Goal: Information Seeking & Learning: Learn about a topic

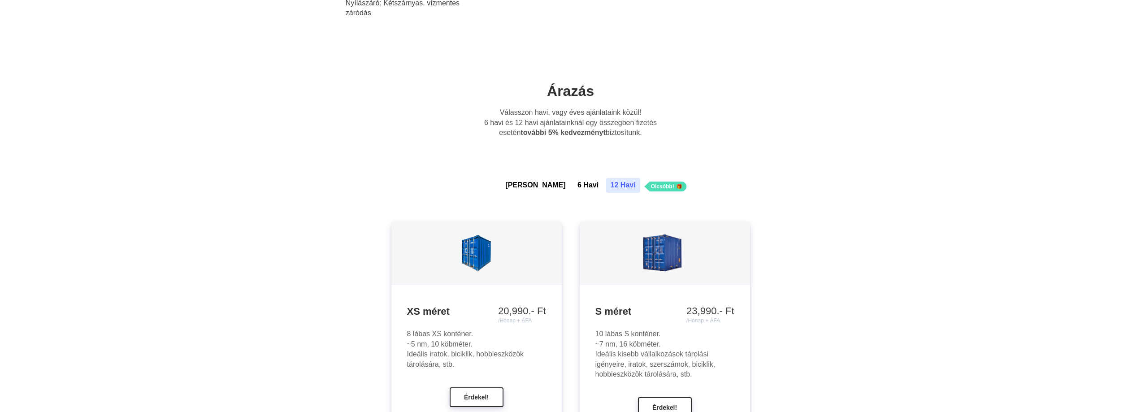
scroll to position [672, 0]
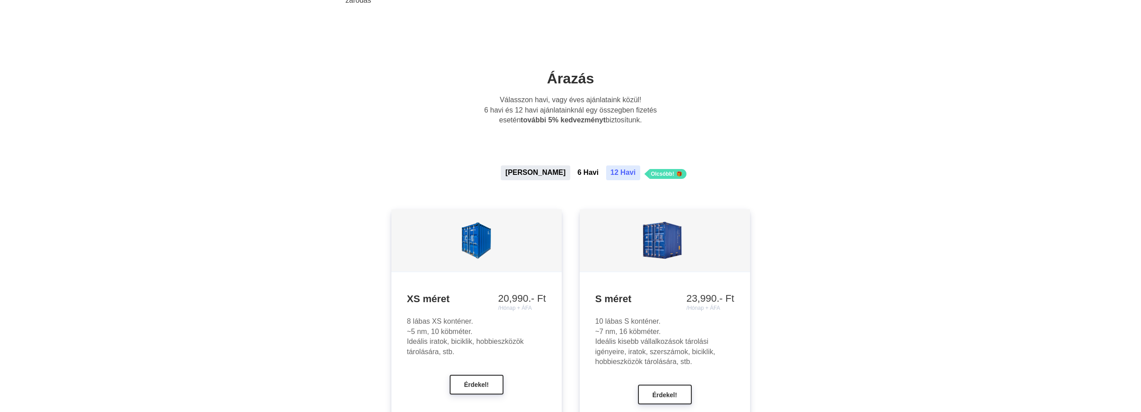
click at [533, 172] on button "[PERSON_NAME]" at bounding box center [535, 172] width 69 height 14
click at [573, 169] on button "6 Havi" at bounding box center [588, 172] width 30 height 14
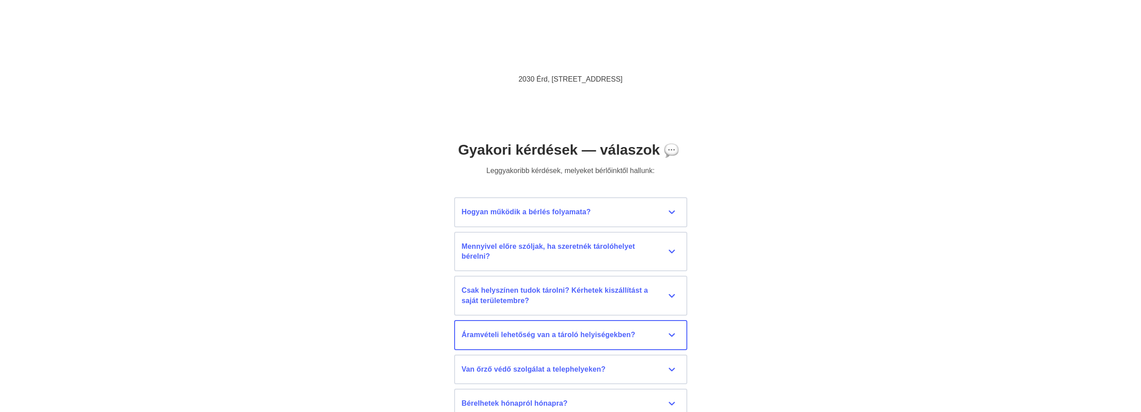
scroll to position [3855, 0]
click at [671, 208] on div "Hogyan működik a bérlés folyamata?" at bounding box center [571, 211] width 218 height 10
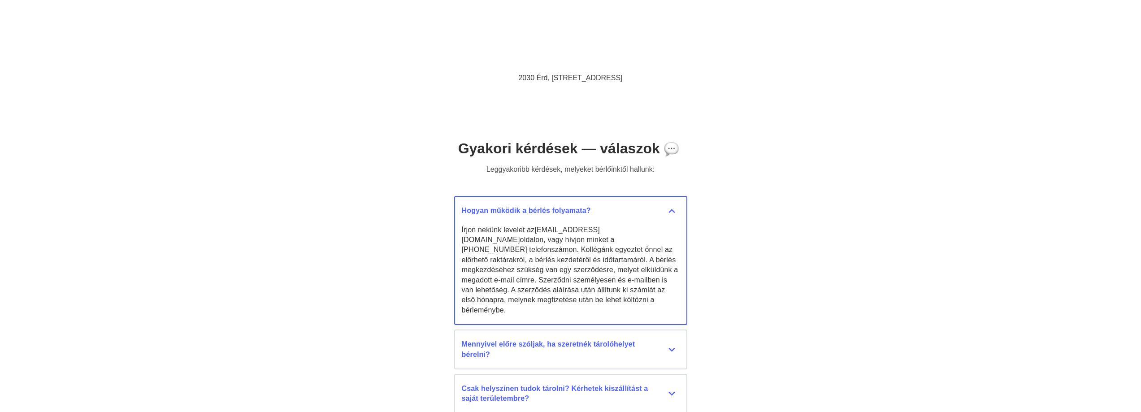
click at [670, 210] on div "Hogyan működik a bérlés folyamata?" at bounding box center [571, 211] width 218 height 10
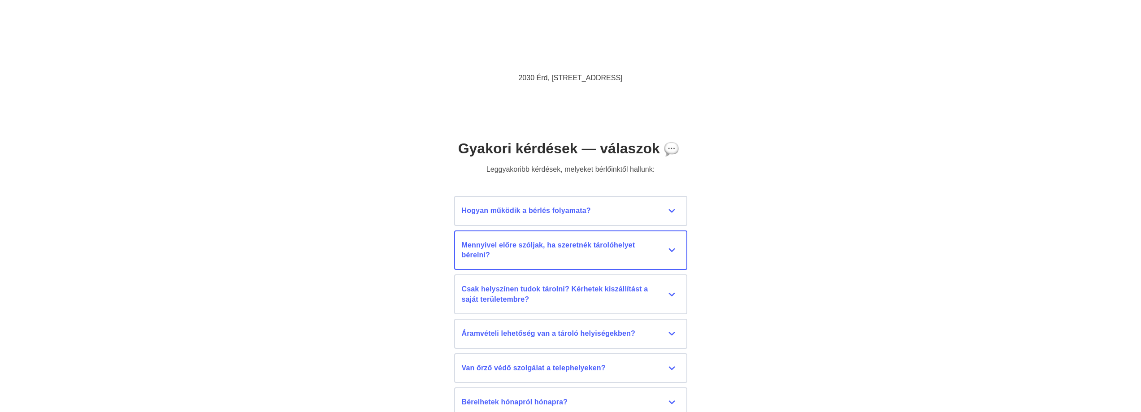
click at [671, 248] on div "Mennyivel előre szóljak, ha szeretnék tárolóhelyet bérelni?" at bounding box center [571, 250] width 218 height 20
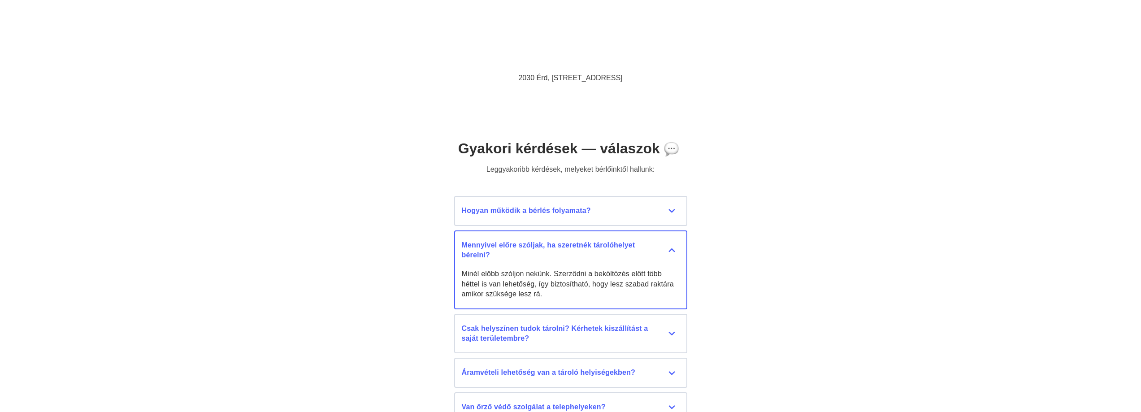
click at [671, 248] on div "Mennyivel előre szóljak, ha szeretnék tárolóhelyet bérelni?" at bounding box center [571, 250] width 218 height 20
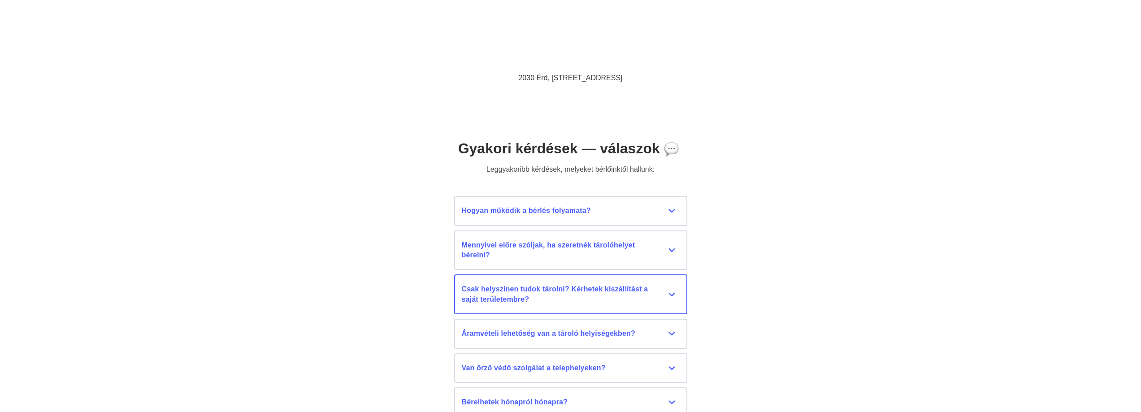
click at [671, 290] on div "Csak helyszínen tudok tárolni? Kérhetek kiszállítást a saját területembre?" at bounding box center [571, 294] width 218 height 20
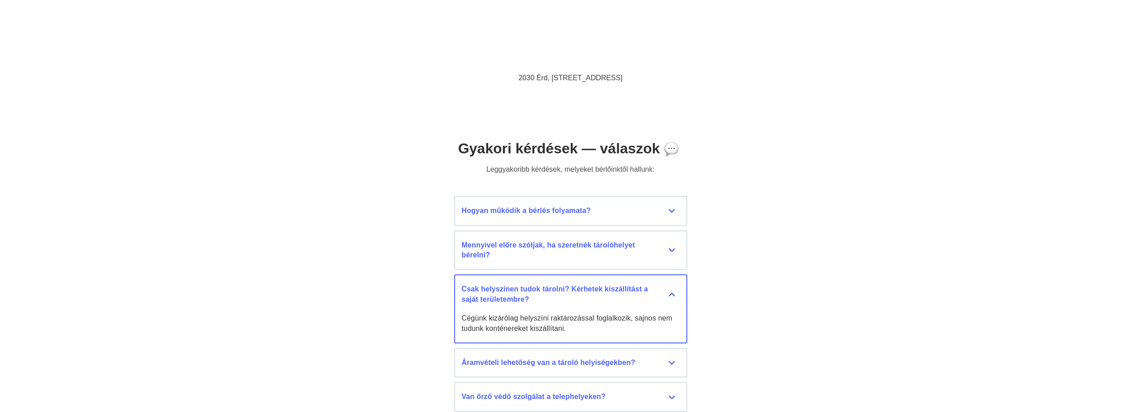
click at [673, 294] on div "Csak helyszínen tudok tárolni? Kérhetek kiszállítást a saját területembre?" at bounding box center [571, 294] width 218 height 20
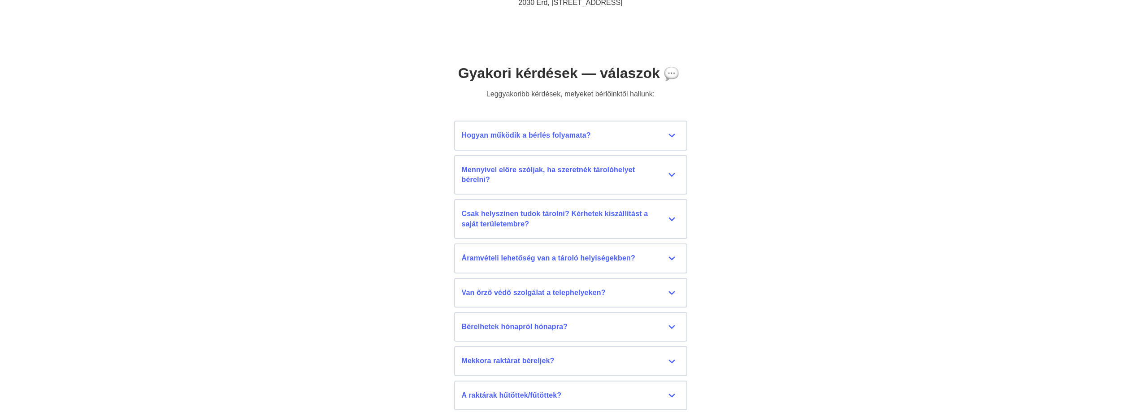
scroll to position [3945, 0]
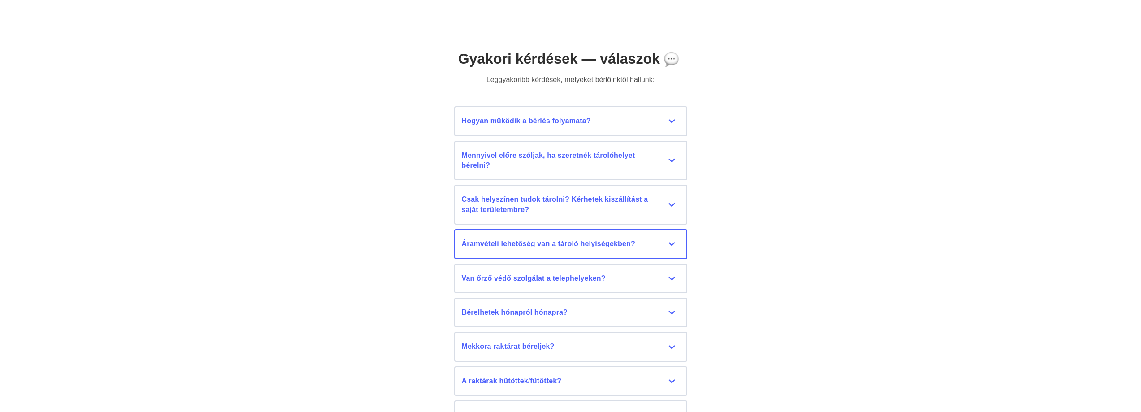
click at [670, 242] on div "Áramvételi lehetőség van a tároló helyiségekben?" at bounding box center [571, 244] width 218 height 10
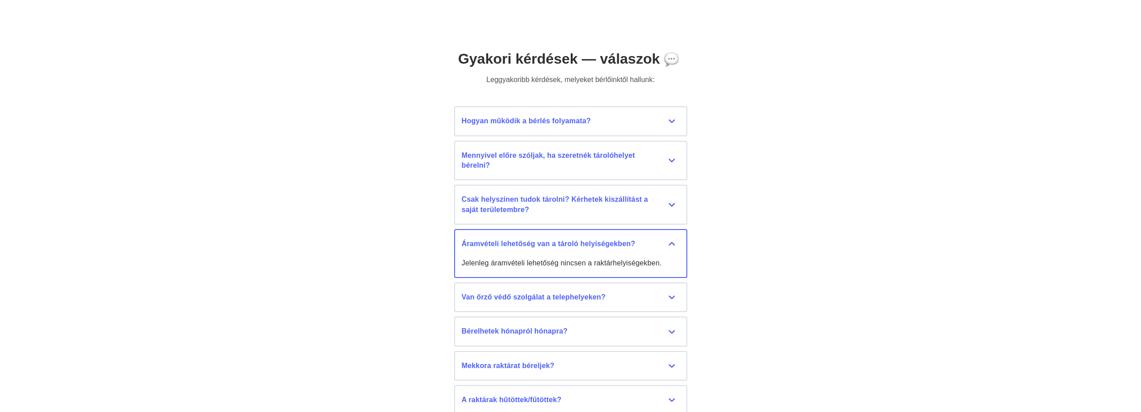
click at [672, 242] on div "Áramvételi lehetőség van a tároló helyiségekben?" at bounding box center [571, 244] width 218 height 10
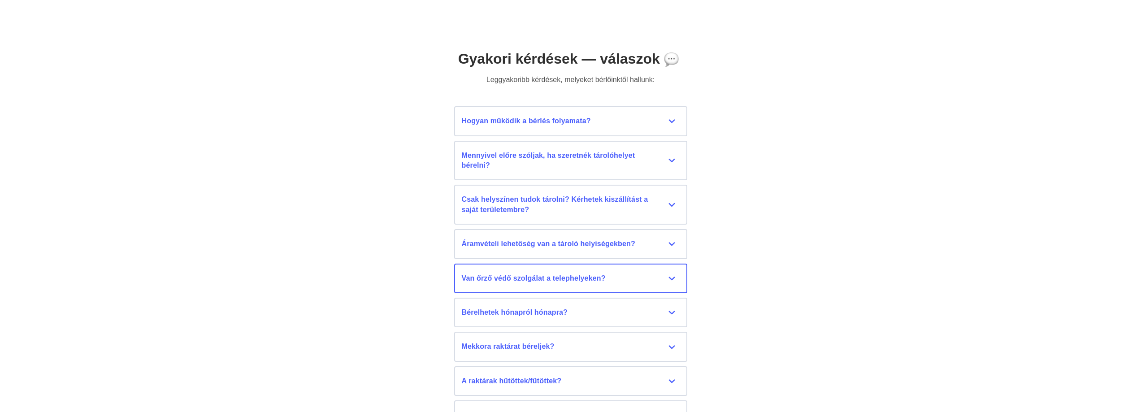
click at [671, 278] on div "Van őrző védő szolgálat a telephelyeken?" at bounding box center [571, 278] width 218 height 10
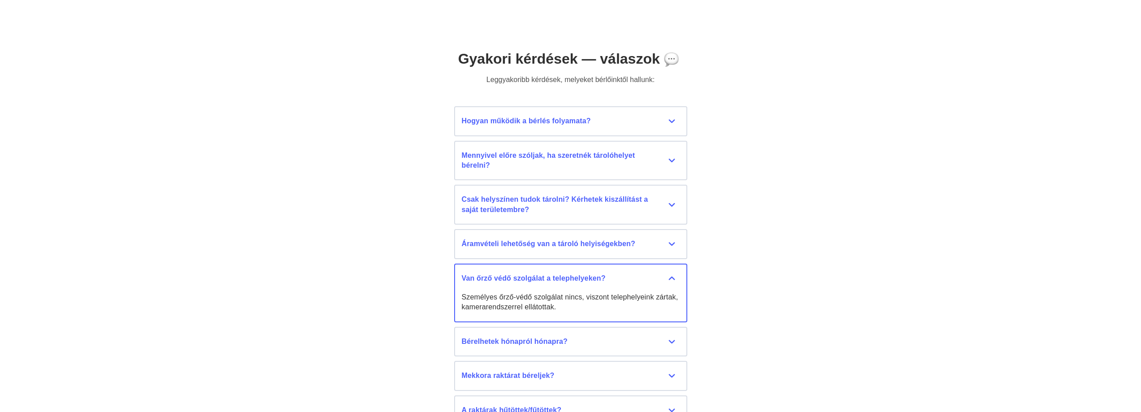
click at [671, 277] on div "Van őrző védő szolgálat a telephelyeken?" at bounding box center [571, 278] width 218 height 10
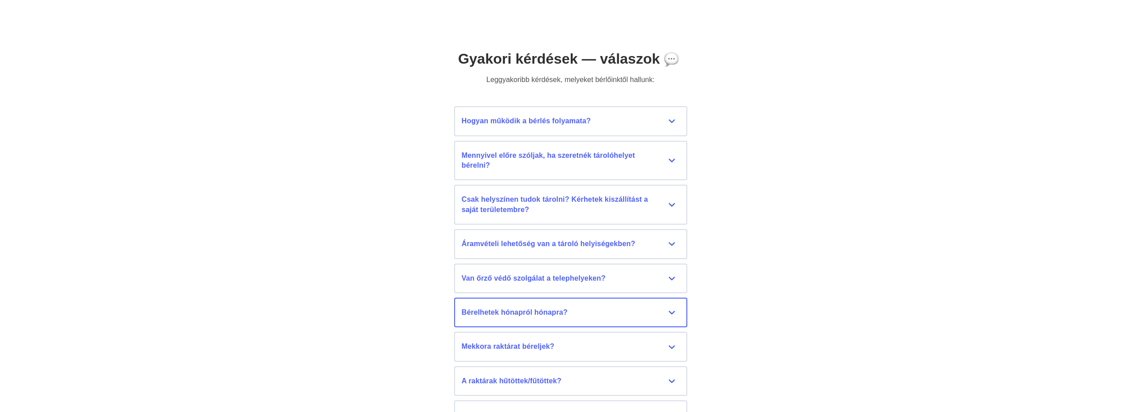
click at [672, 309] on div "Bérelhetek hónapról hónapra?" at bounding box center [571, 313] width 218 height 10
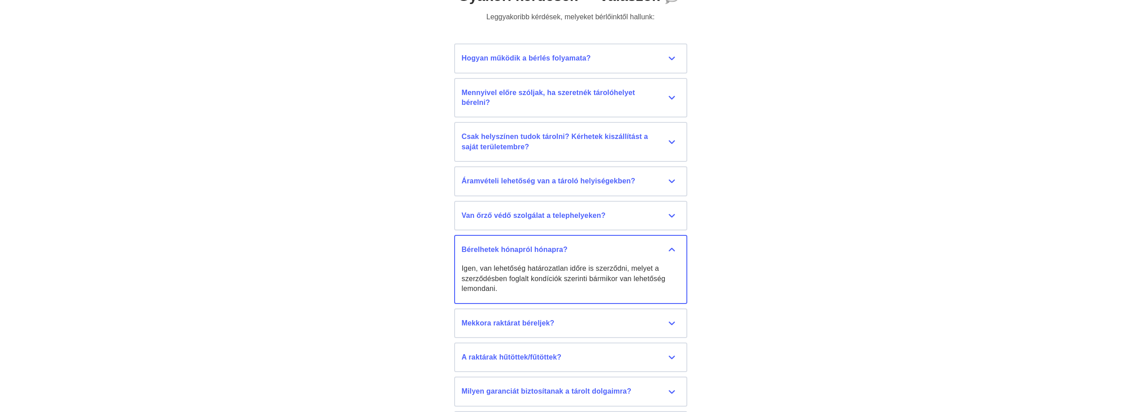
scroll to position [4034, 0]
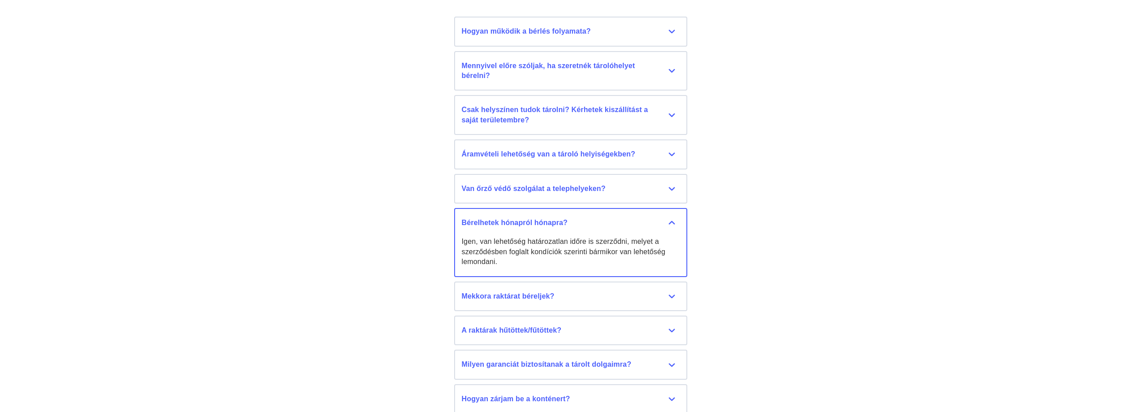
click at [671, 222] on div "Bérelhetek hónapról hónapra?" at bounding box center [571, 223] width 218 height 10
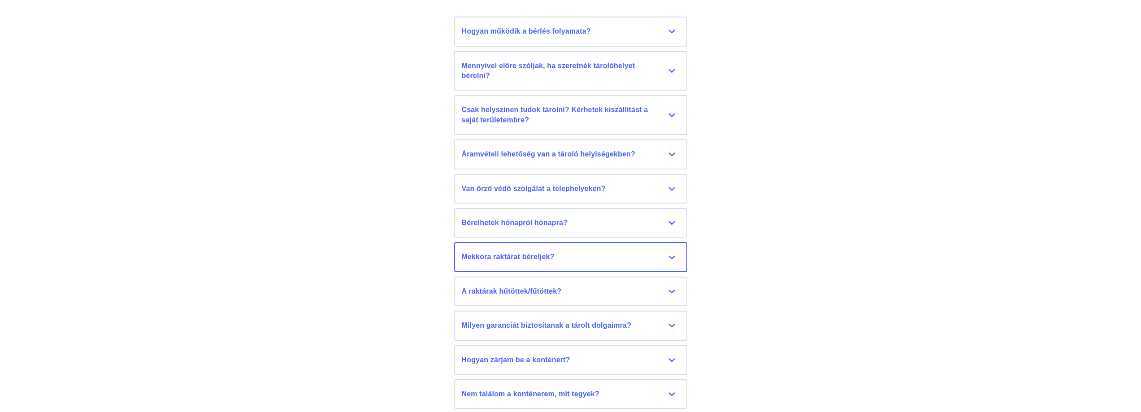
click at [672, 256] on div "Mekkora raktárat béreljek?" at bounding box center [571, 257] width 218 height 10
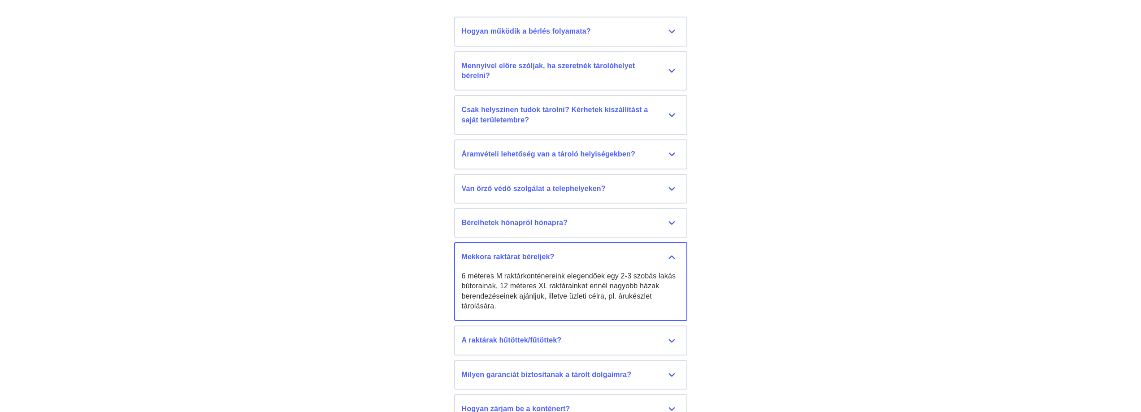
click at [670, 256] on div "Mekkora raktárat béreljek?" at bounding box center [571, 257] width 218 height 10
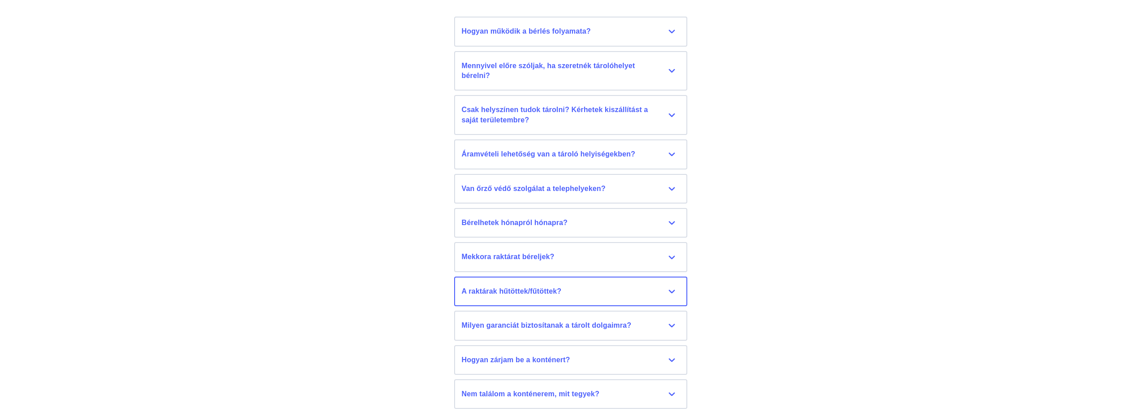
click at [670, 292] on div "A raktárak hűtöttek/fűtöttek?" at bounding box center [571, 291] width 218 height 10
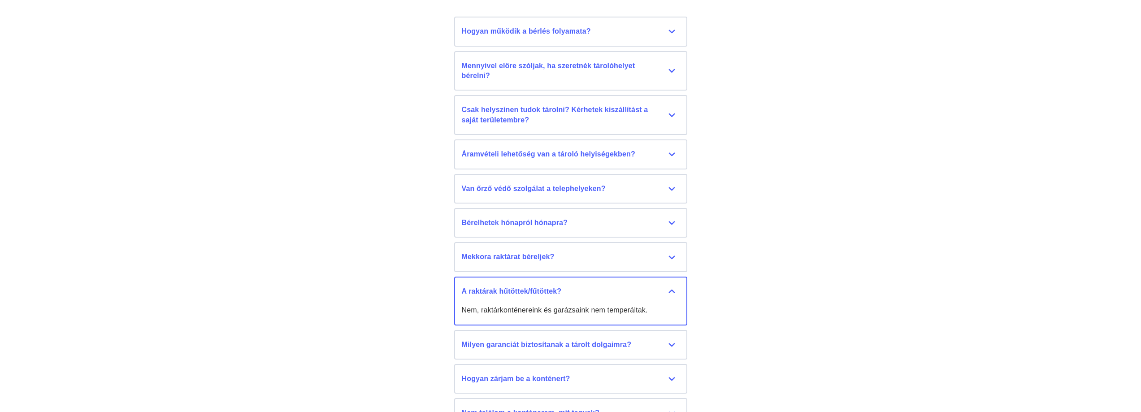
click at [671, 290] on div "A raktárak hűtöttek/fűtöttek?" at bounding box center [571, 291] width 218 height 10
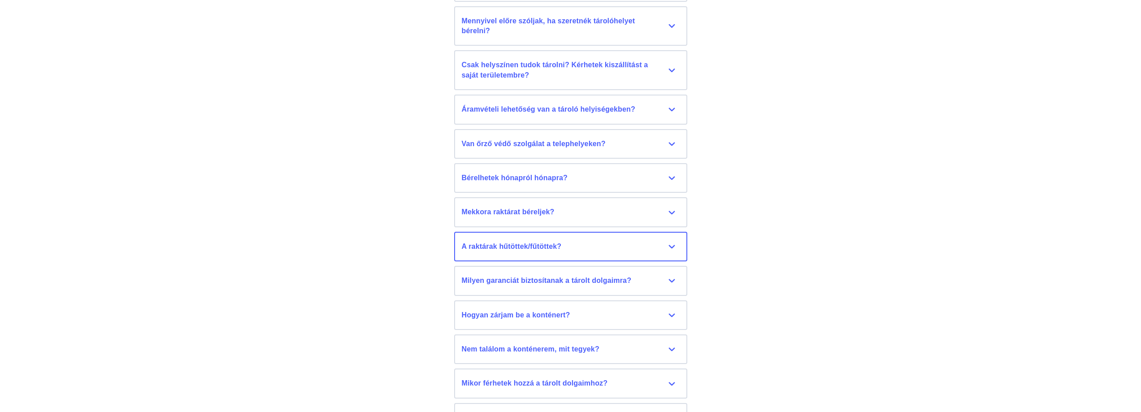
scroll to position [4124, 0]
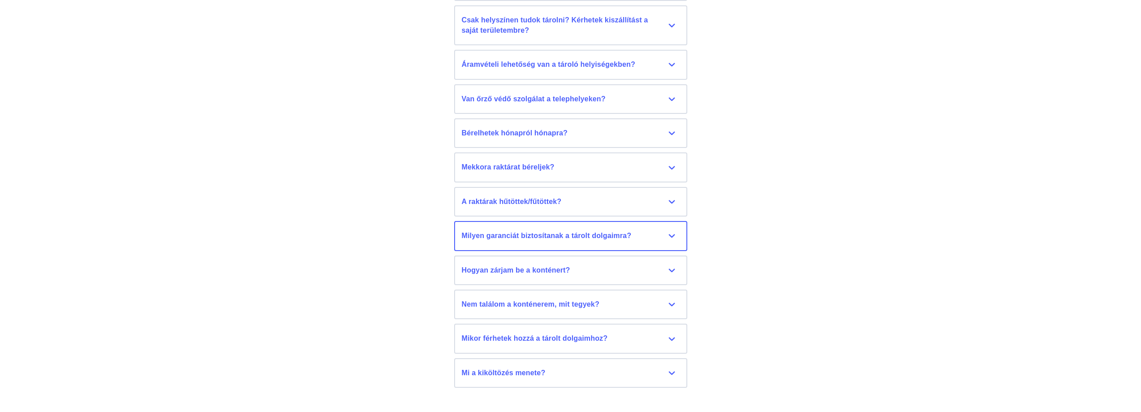
click at [671, 234] on div "Milyen garanciát biztosítanak a tárolt dolgaimra?" at bounding box center [571, 236] width 218 height 10
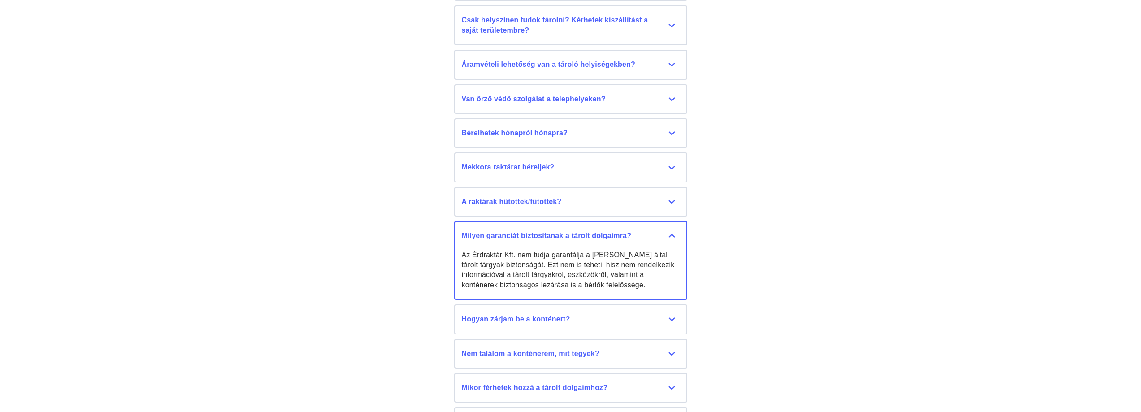
click at [672, 234] on div "Milyen garanciát biztosítanak a tárolt dolgaimra?" at bounding box center [571, 236] width 218 height 10
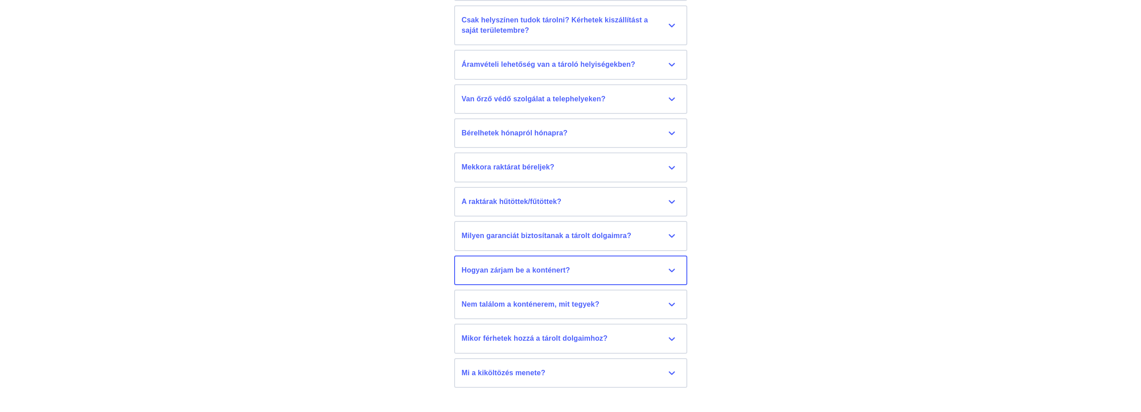
click at [670, 266] on div "Hogyan zárjam be a konténert?" at bounding box center [571, 270] width 218 height 10
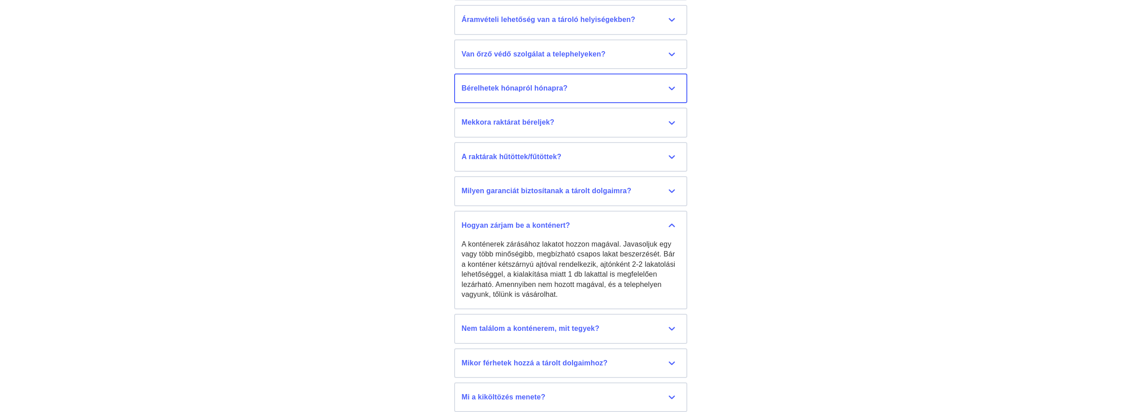
scroll to position [4214, 0]
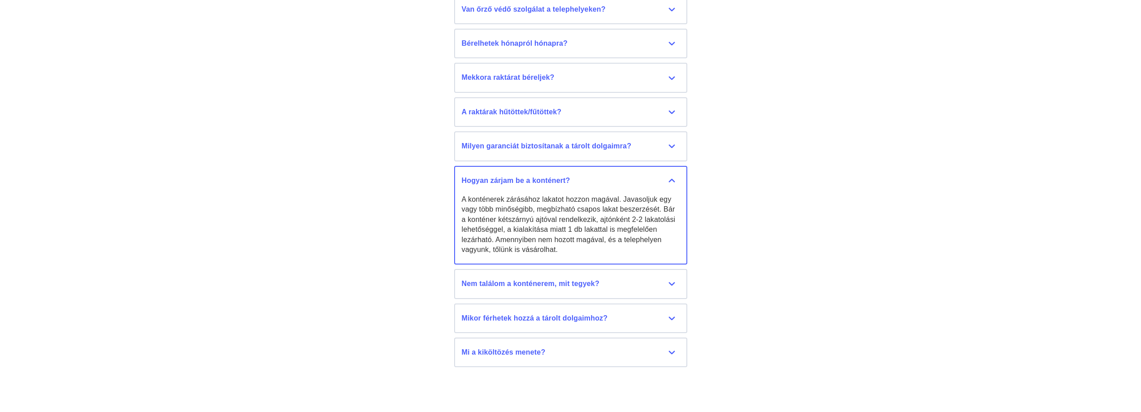
click at [669, 179] on div "Hogyan zárjam be a konténert?" at bounding box center [571, 181] width 218 height 10
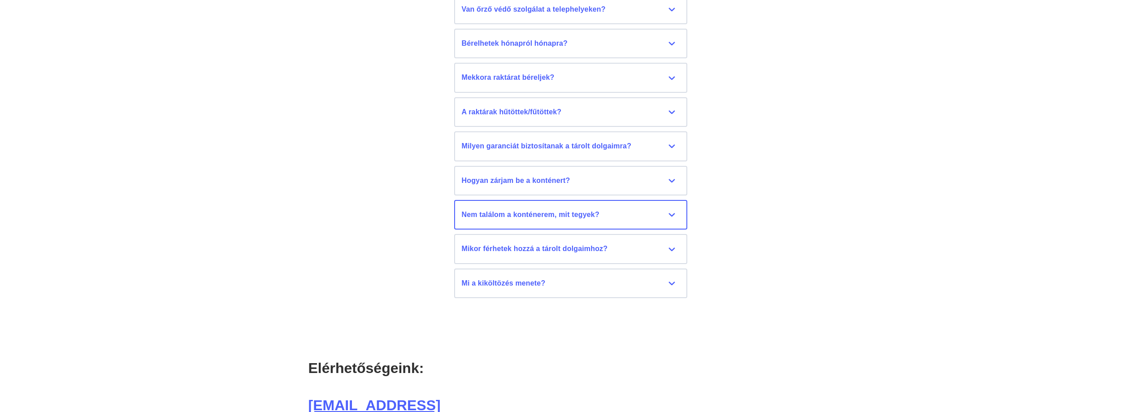
click at [672, 212] on div "Nem találom a konténerem, mit tegyek?" at bounding box center [571, 215] width 218 height 10
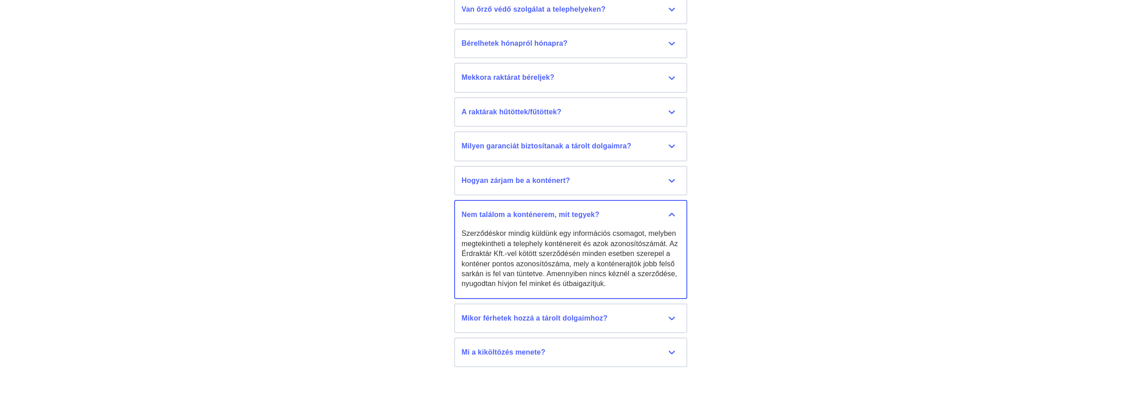
click at [670, 213] on div "Nem találom a konténerem, mit tegyek?" at bounding box center [571, 215] width 218 height 10
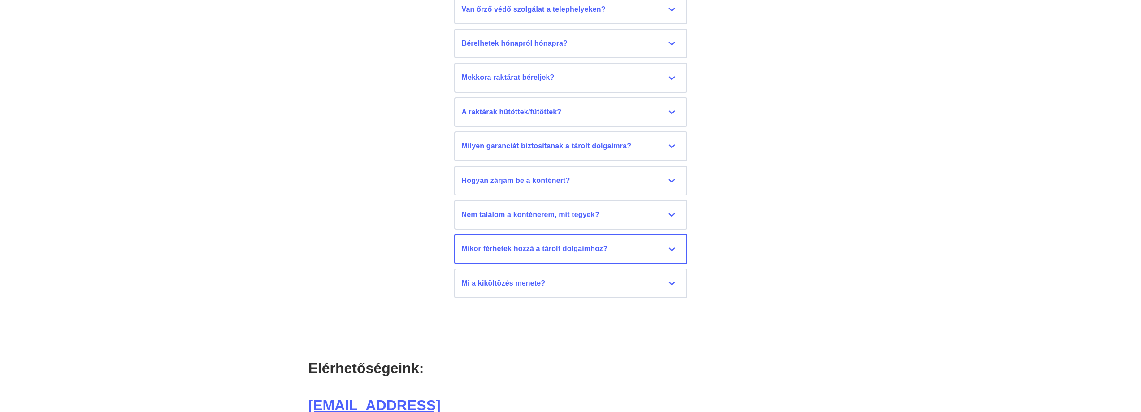
click at [672, 248] on div "Mikor férhetek hozzá a tárolt dolgaimhoz?" at bounding box center [571, 249] width 218 height 10
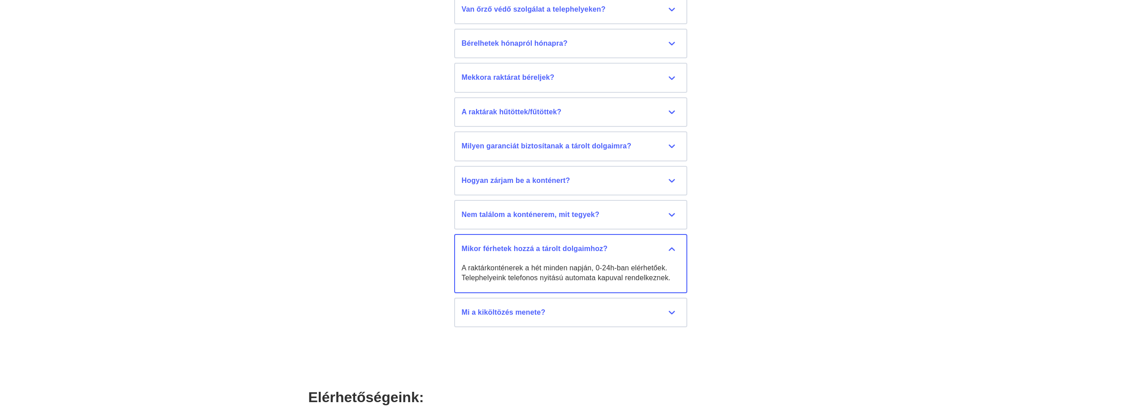
click at [672, 247] on div "Mikor férhetek hozzá a tárolt dolgaimhoz?" at bounding box center [571, 249] width 218 height 10
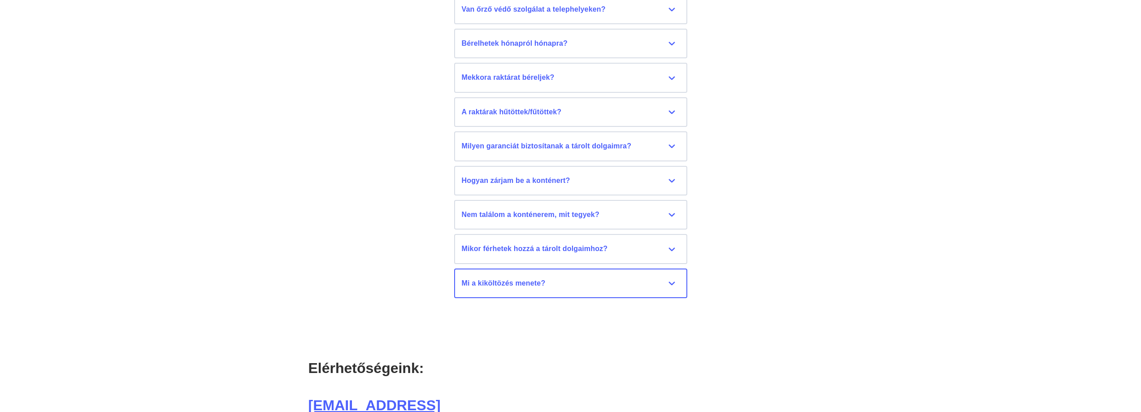
click at [671, 283] on div "Mi a kiköltözés menete?" at bounding box center [571, 283] width 218 height 10
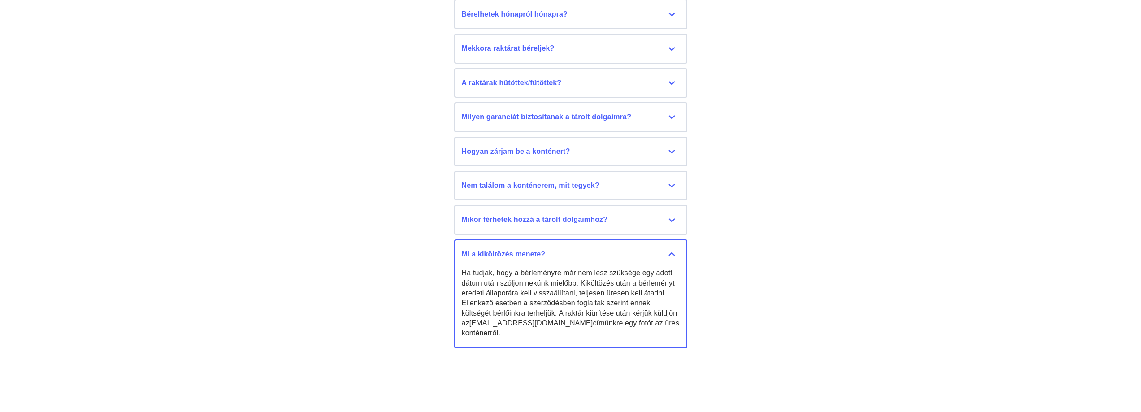
scroll to position [4258, 0]
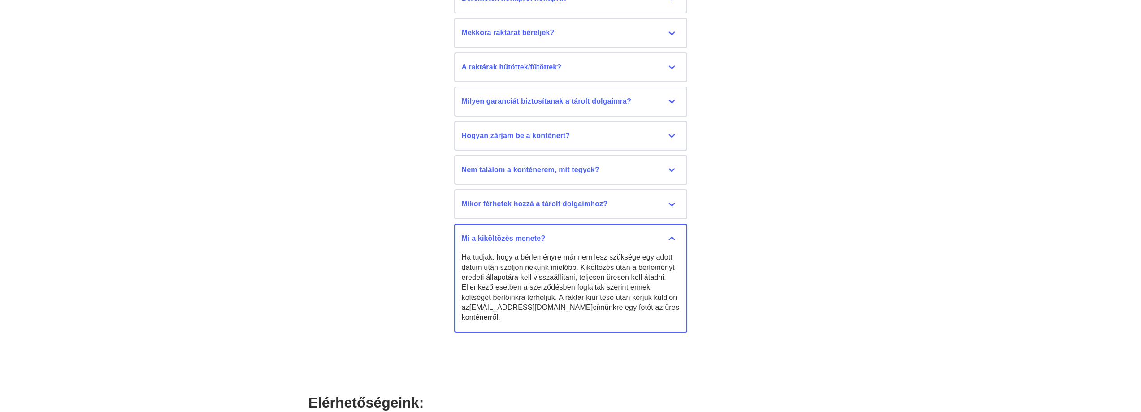
click at [670, 237] on div "Mi a kiköltözés menete?" at bounding box center [571, 239] width 218 height 10
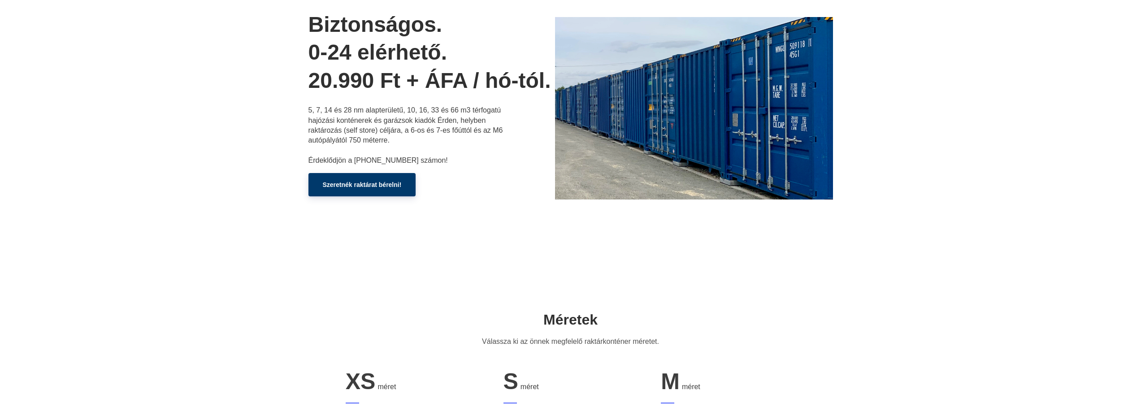
scroll to position [0, 0]
